Goal: Information Seeking & Learning: Learn about a topic

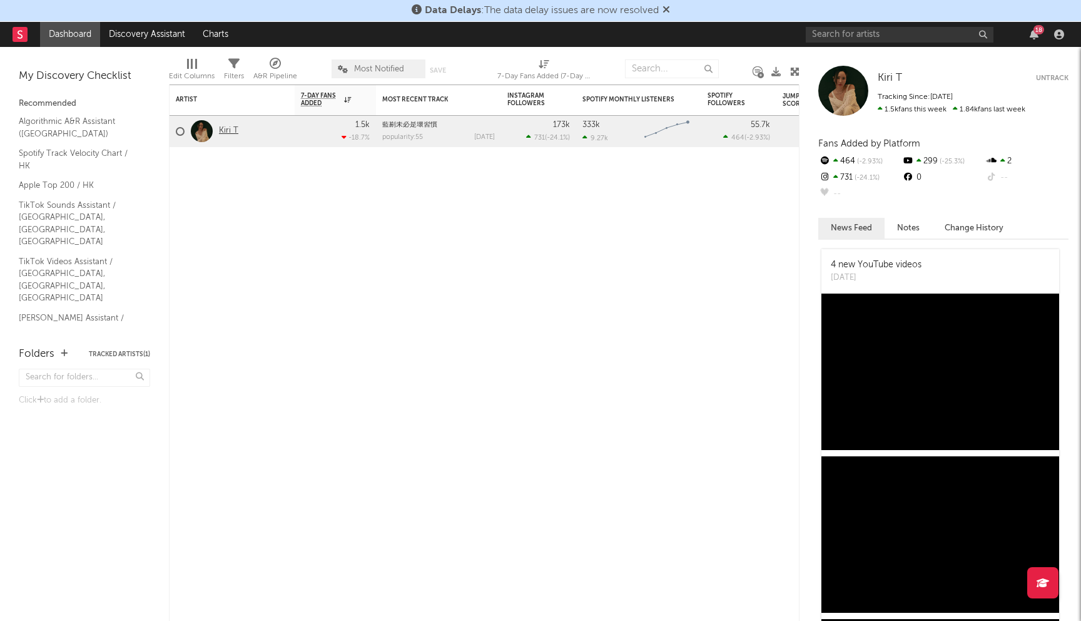
click at [230, 131] on link "Kiri T" at bounding box center [228, 131] width 19 height 11
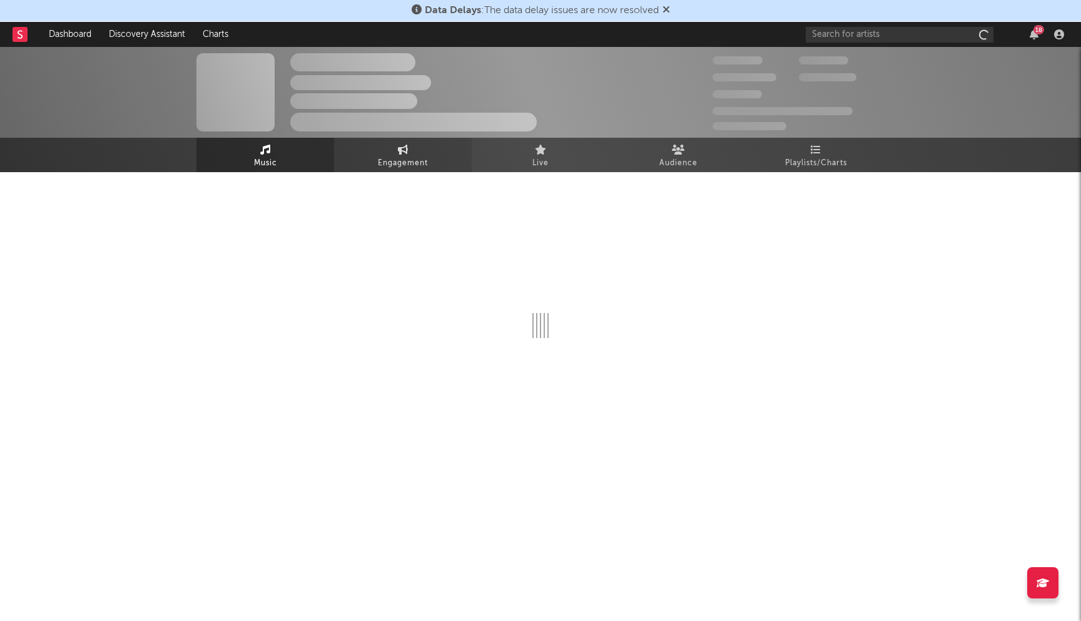
click at [387, 159] on span "Engagement" at bounding box center [403, 163] width 50 height 15
select select "1w"
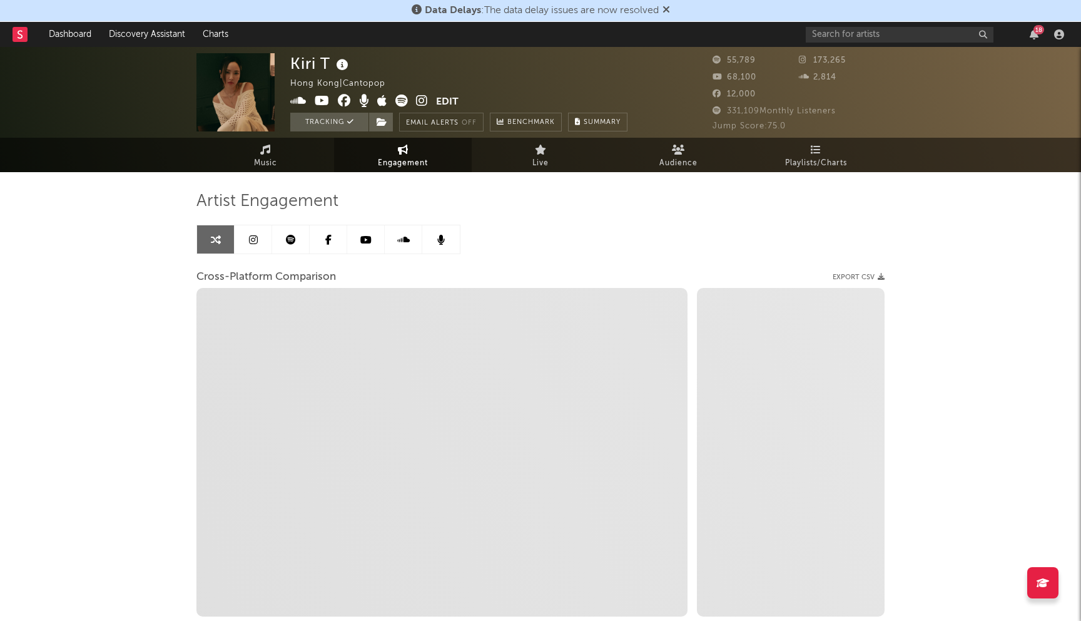
select select "1m"
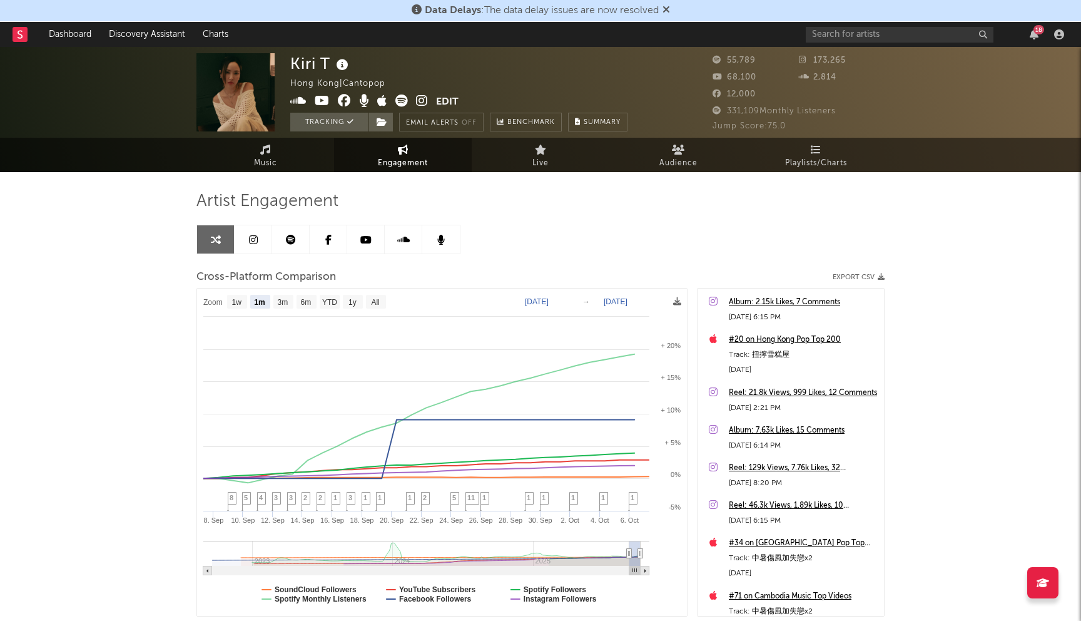
select select "1m"
click at [252, 237] on icon at bounding box center [253, 240] width 9 height 10
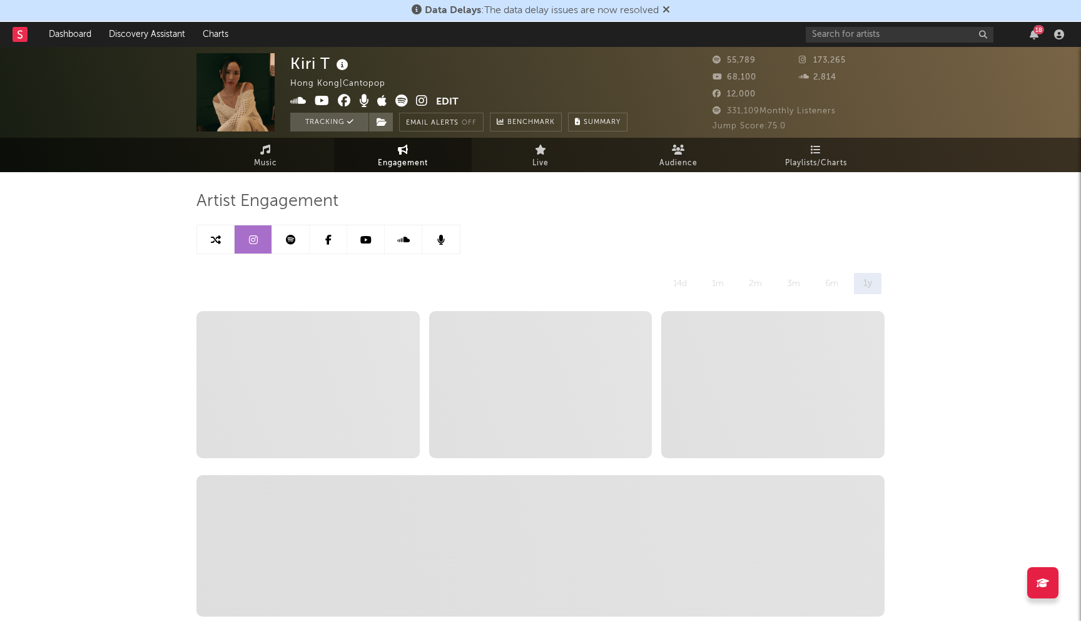
select select "6m"
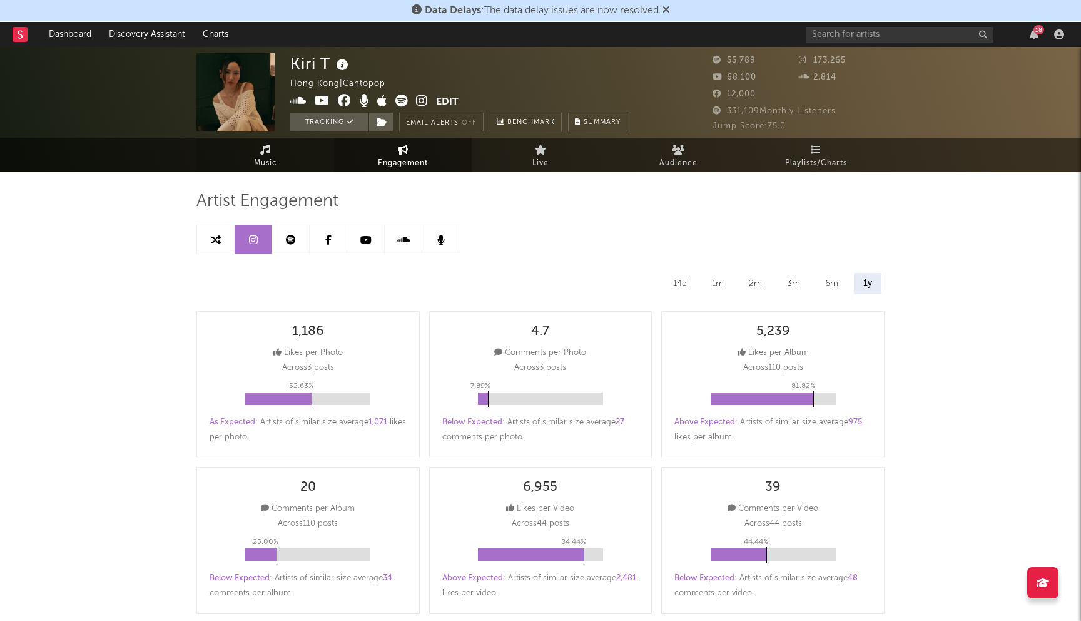
click at [263, 156] on span "Music" at bounding box center [265, 163] width 23 height 15
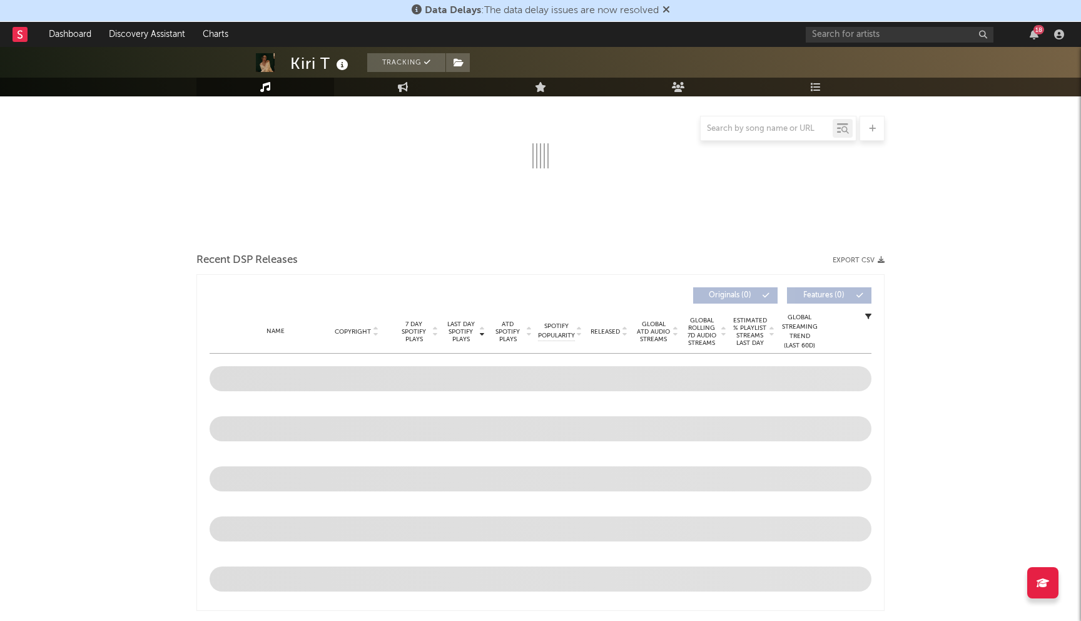
scroll to position [323, 0]
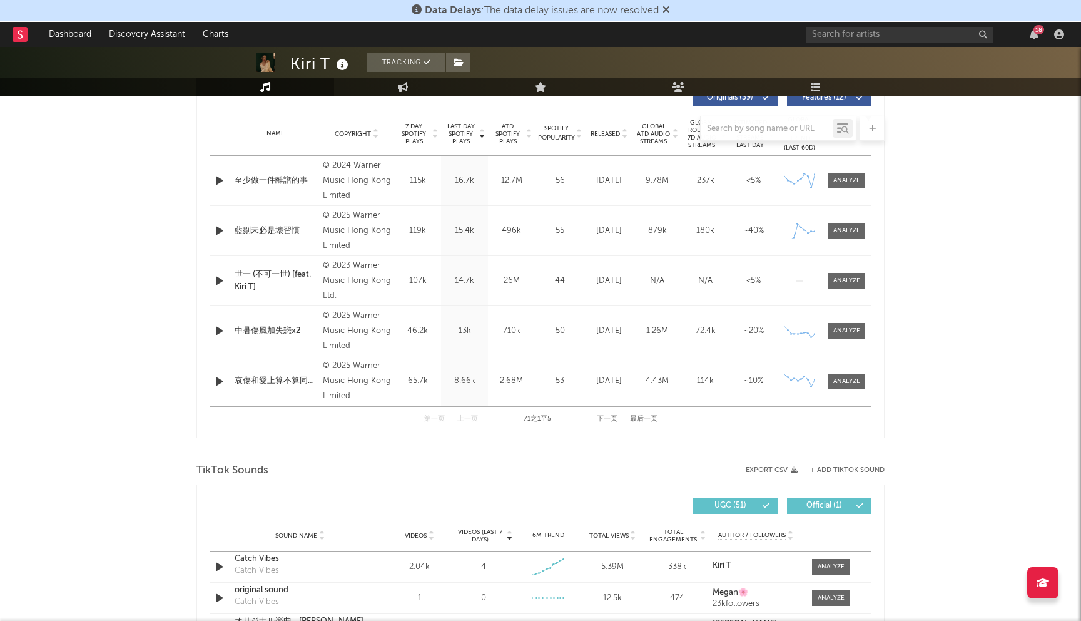
select select "6m"
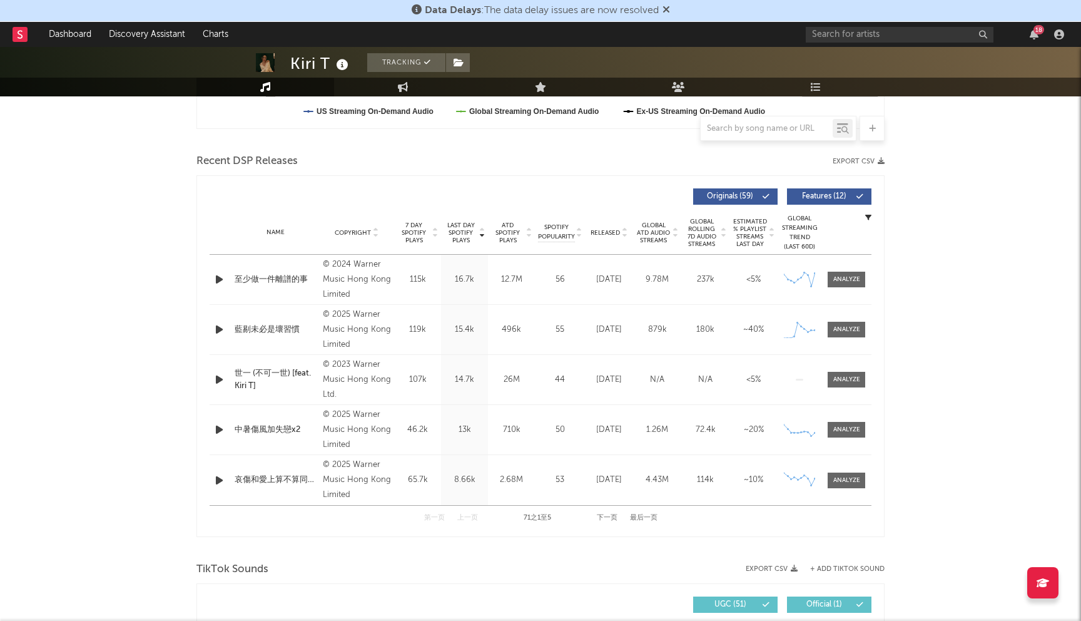
scroll to position [491, 0]
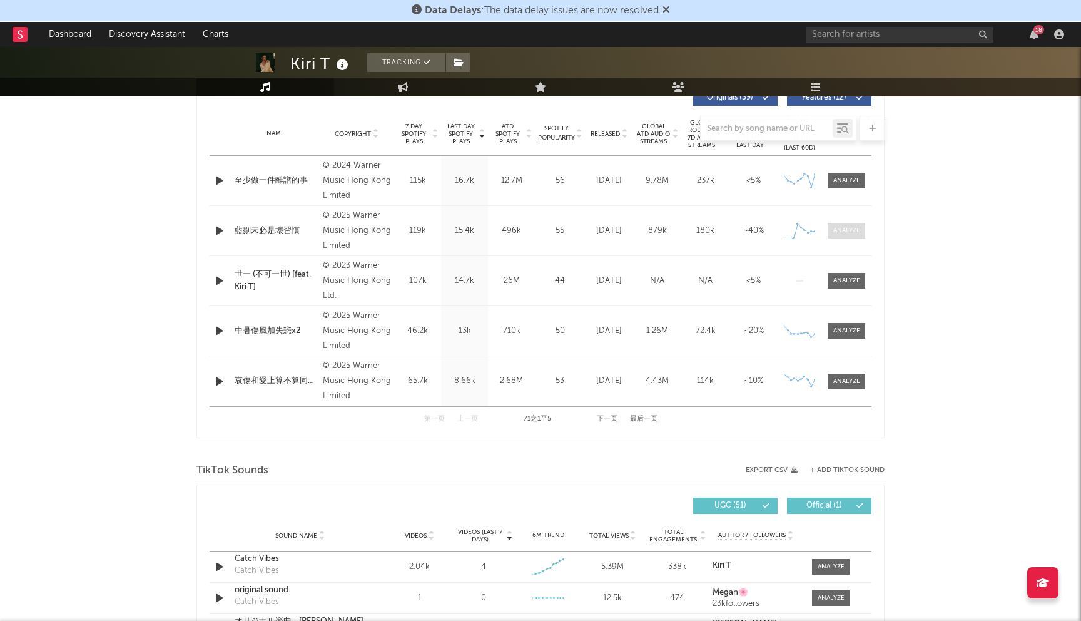
click at [853, 228] on div at bounding box center [846, 230] width 27 height 9
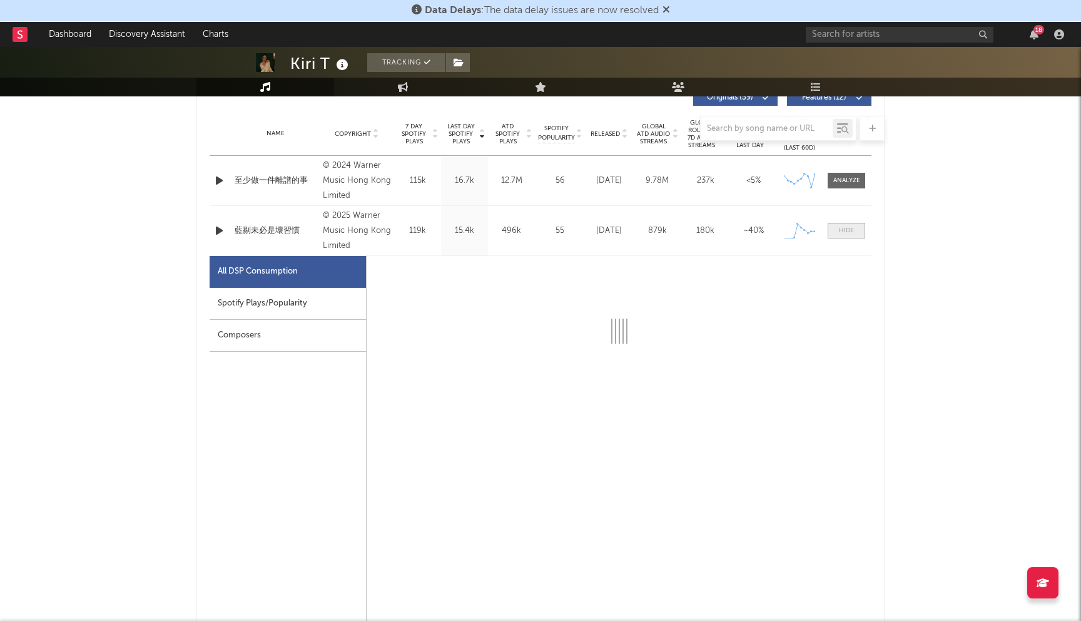
select select "1w"
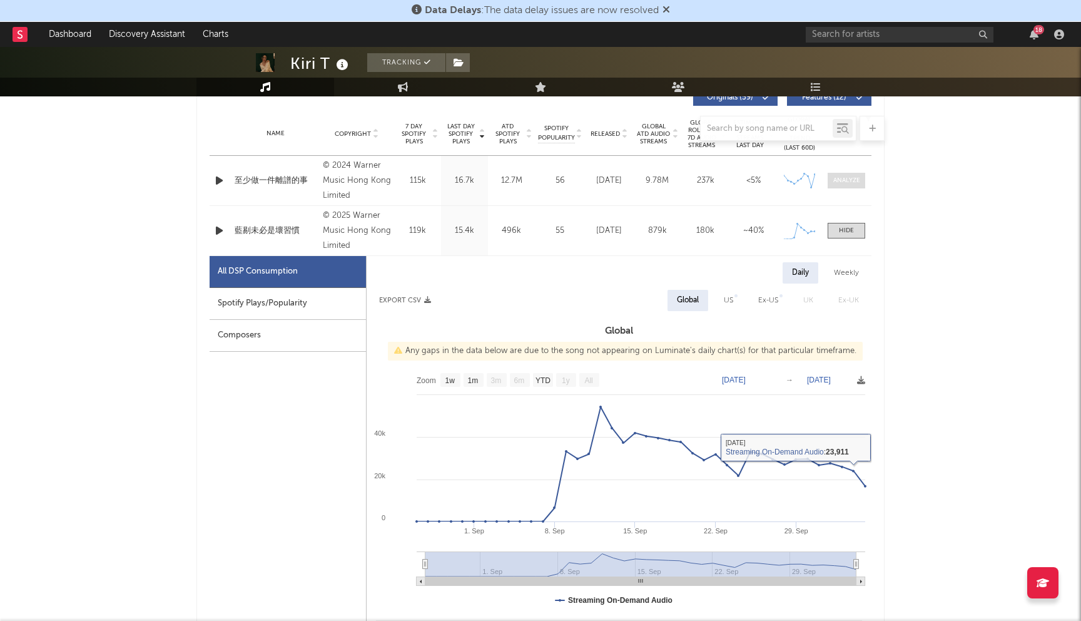
click at [846, 181] on div at bounding box center [846, 180] width 27 height 9
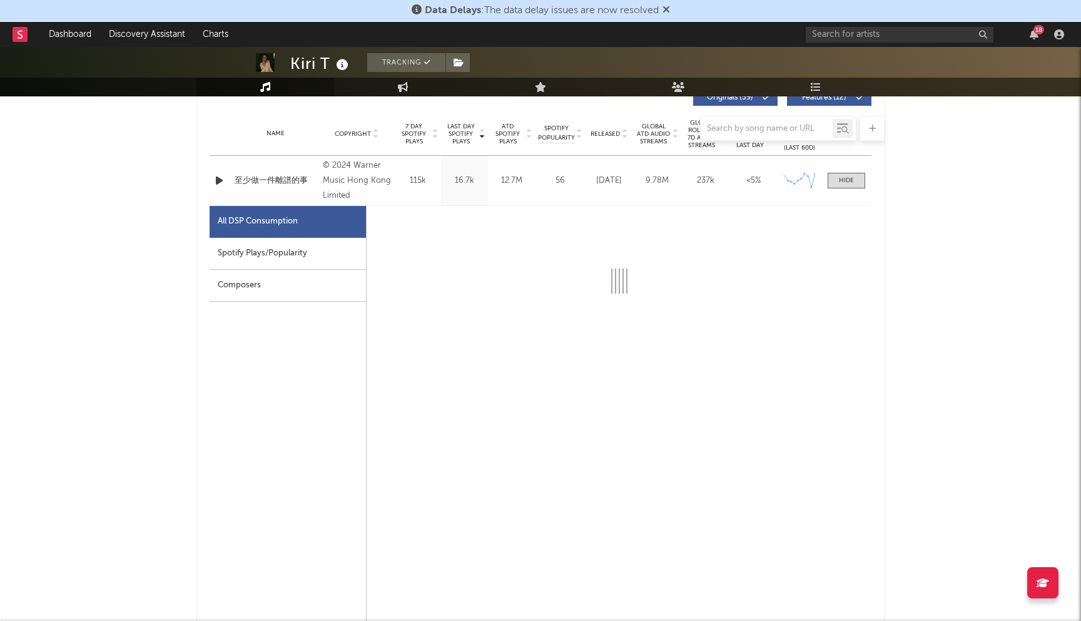
select select "6m"
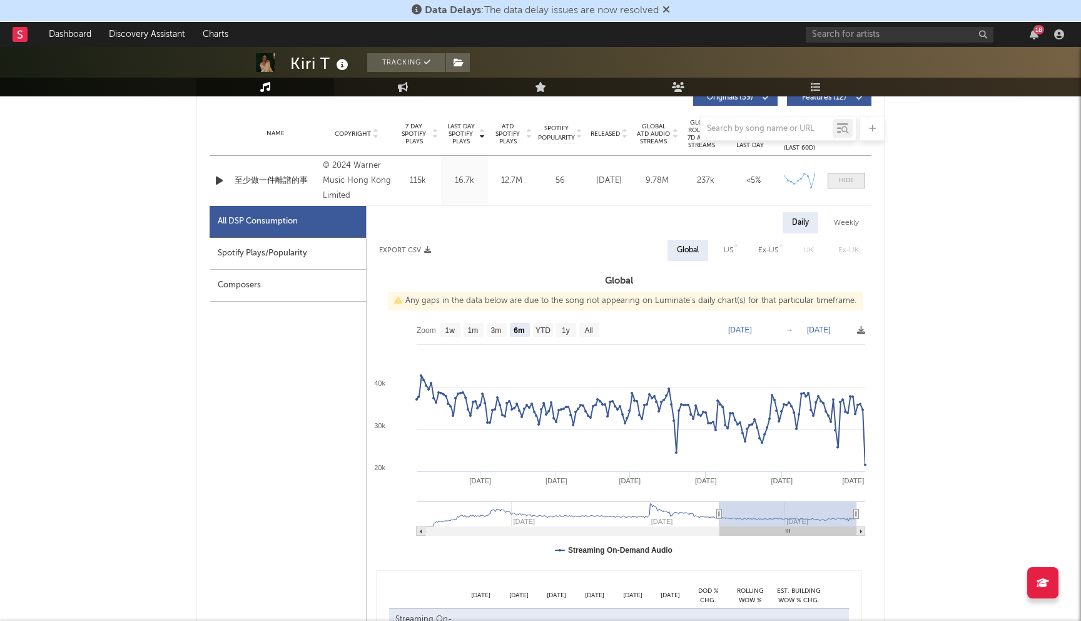
click at [857, 185] on span at bounding box center [847, 181] width 38 height 16
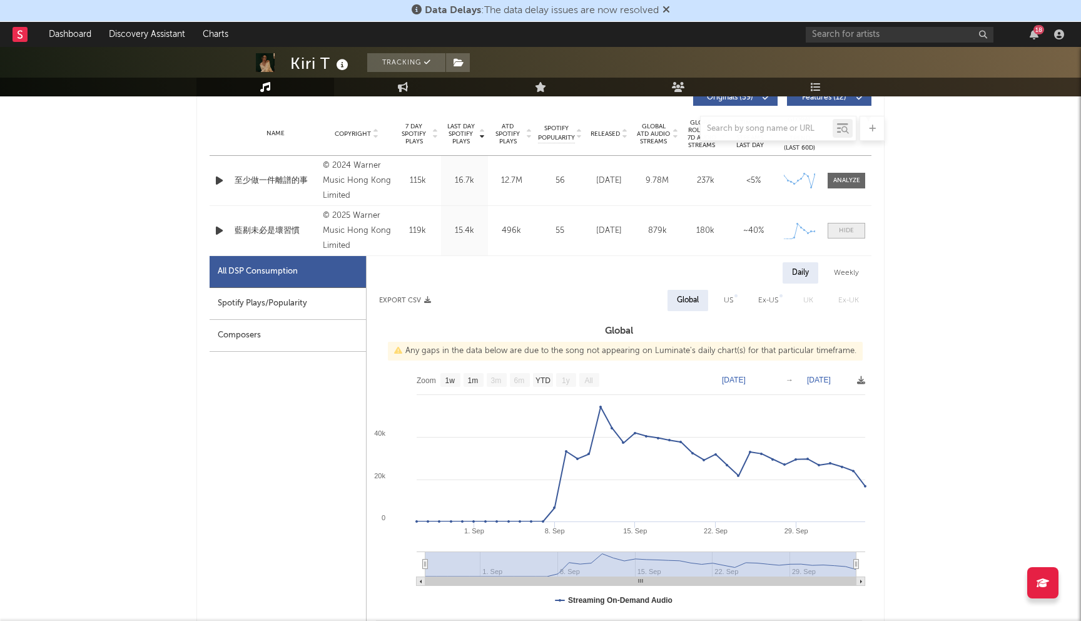
click at [852, 233] on div at bounding box center [846, 230] width 15 height 9
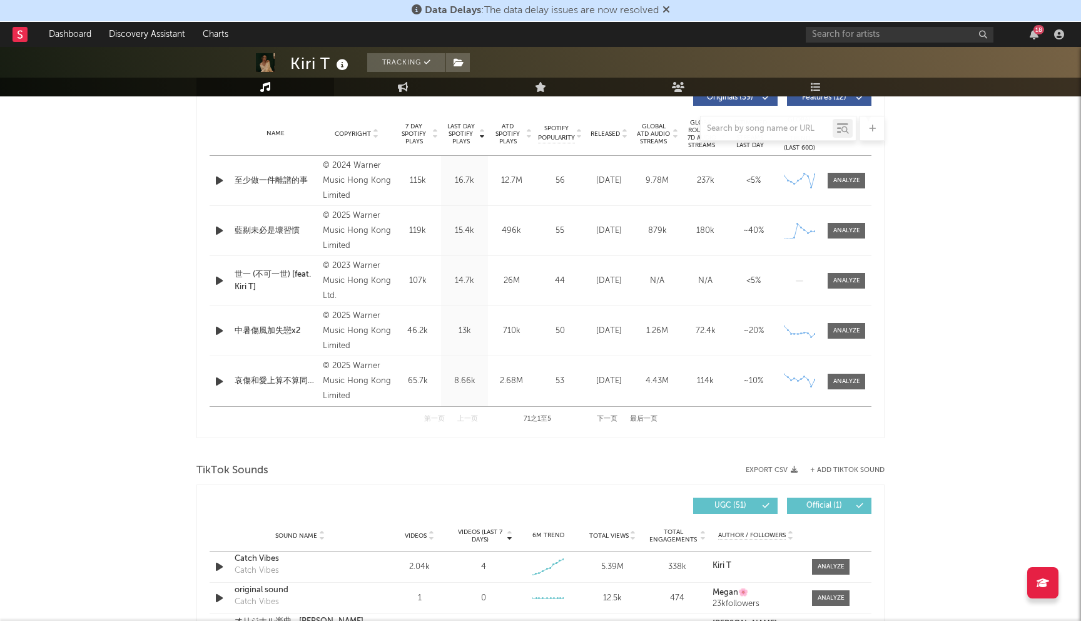
click at [603, 417] on button "下一页" at bounding box center [607, 418] width 21 height 7
click at [468, 417] on button "上一页" at bounding box center [467, 418] width 21 height 7
